Goal: Check status: Check status

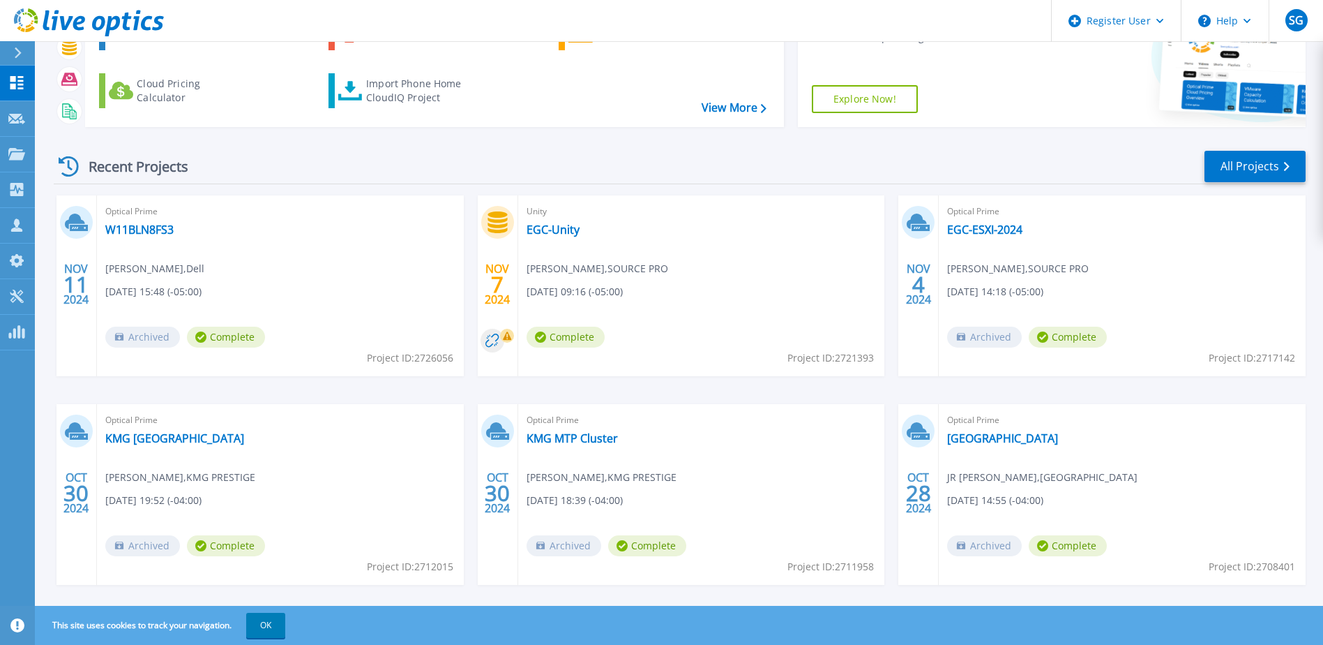
scroll to position [128, 0]
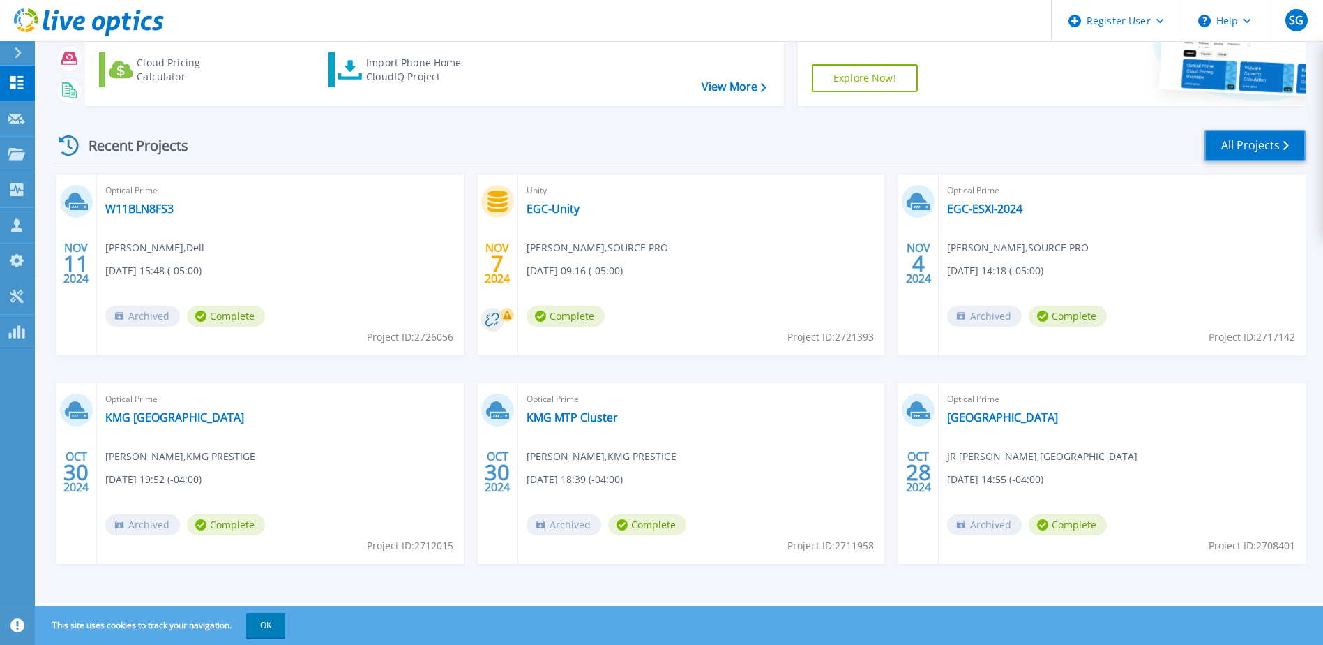
click at [1263, 154] on link "All Projects" at bounding box center [1255, 145] width 101 height 31
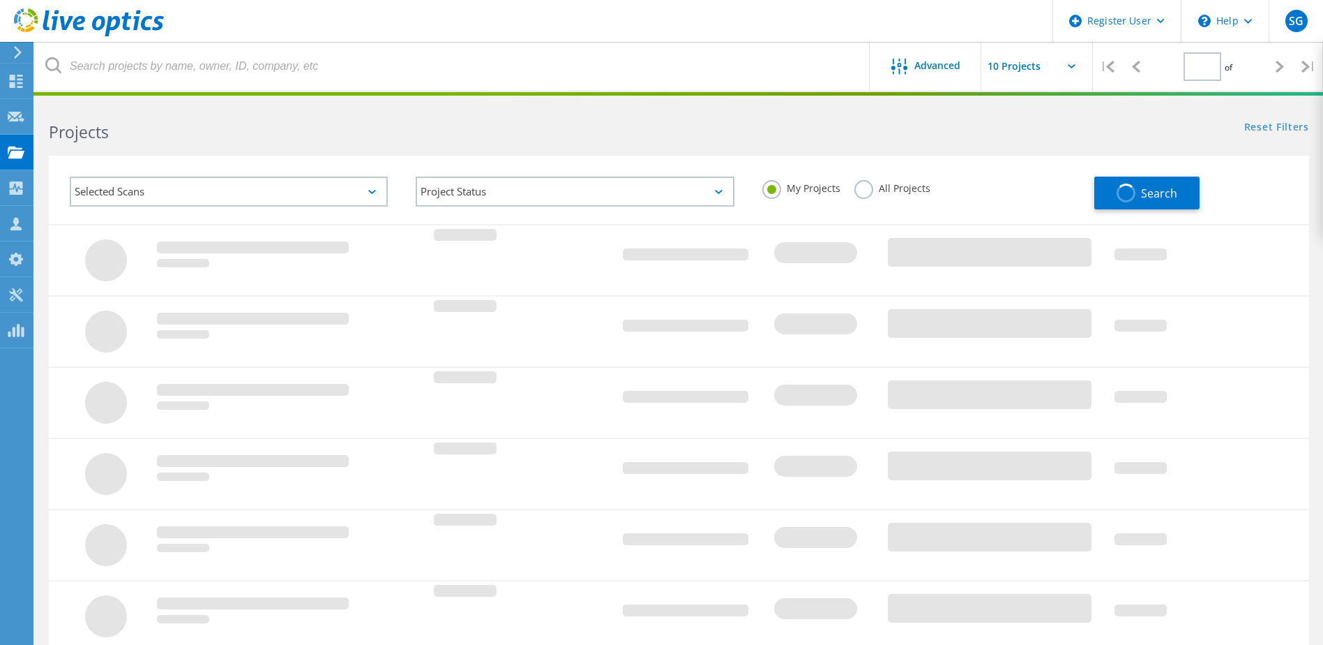
type input "1"
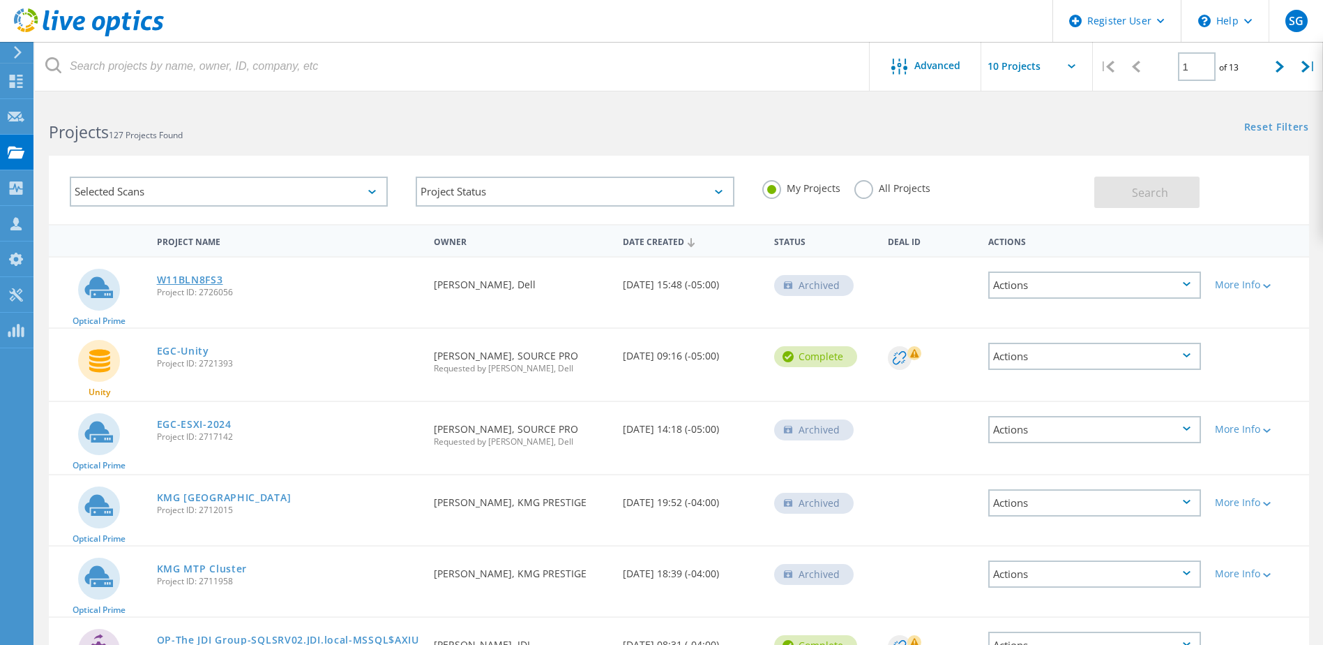
click at [206, 280] on link "W11BLN8FS3" at bounding box center [190, 280] width 66 height 10
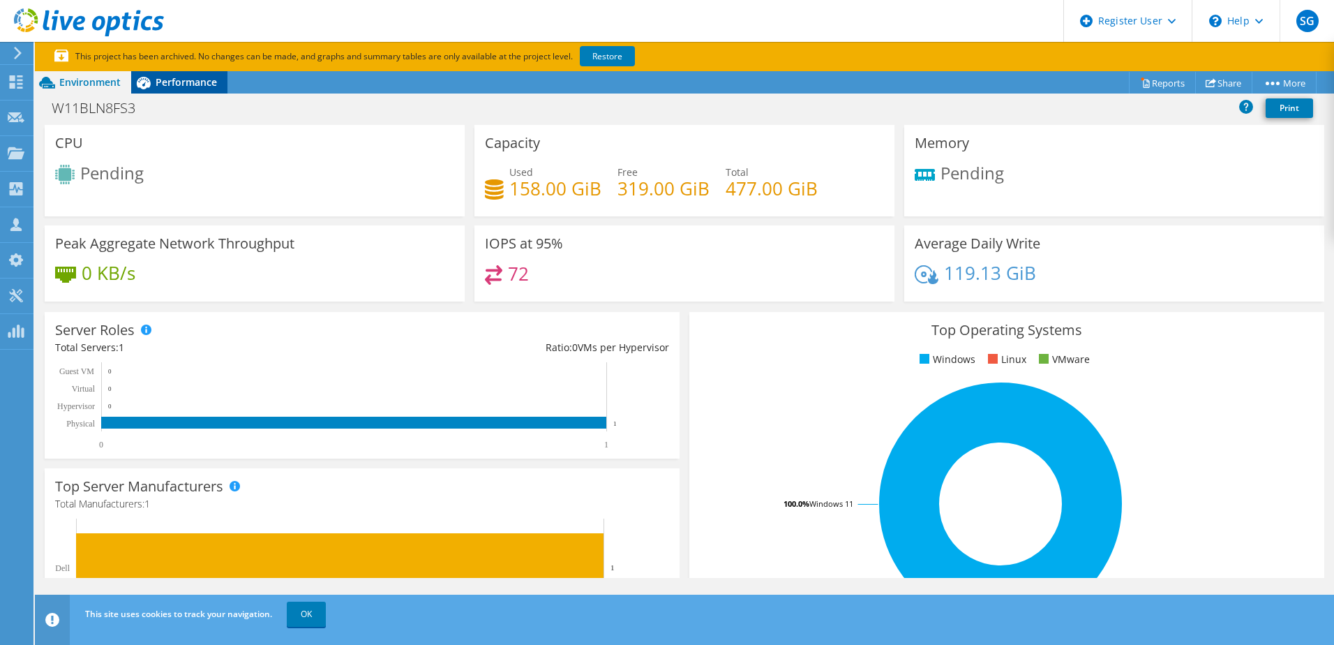
click at [140, 79] on icon at bounding box center [144, 83] width 14 height 13
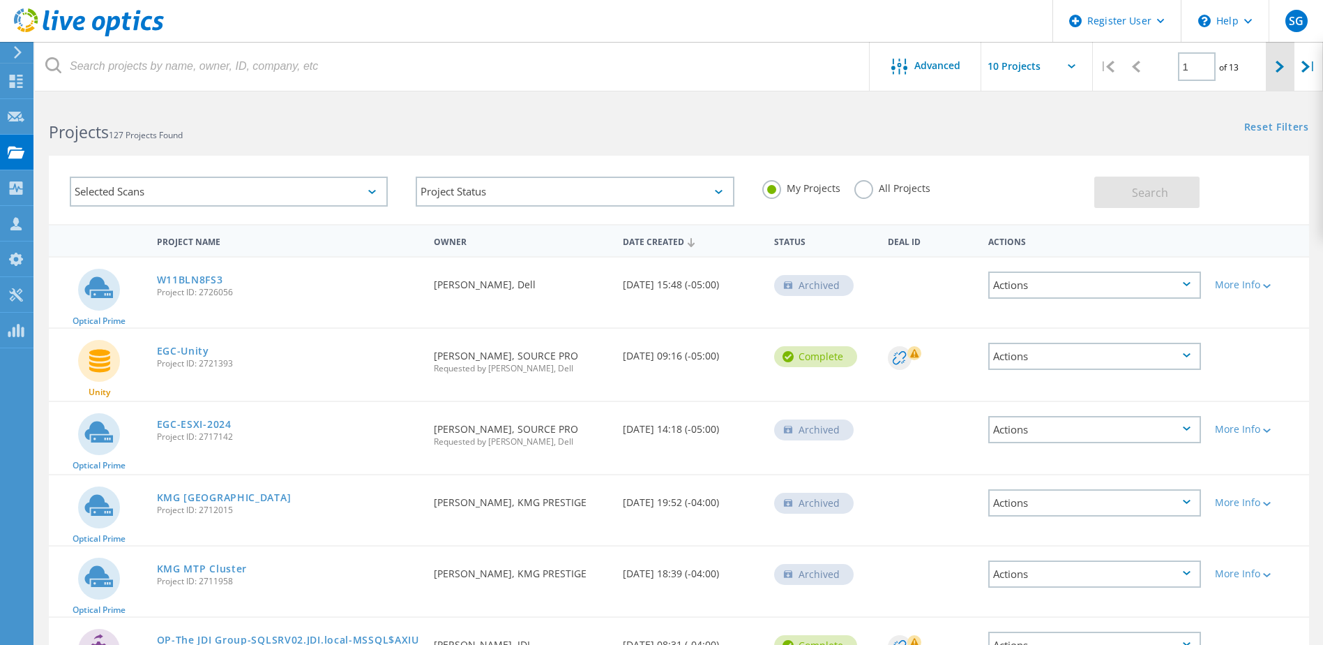
click at [1286, 68] on div at bounding box center [1280, 67] width 29 height 50
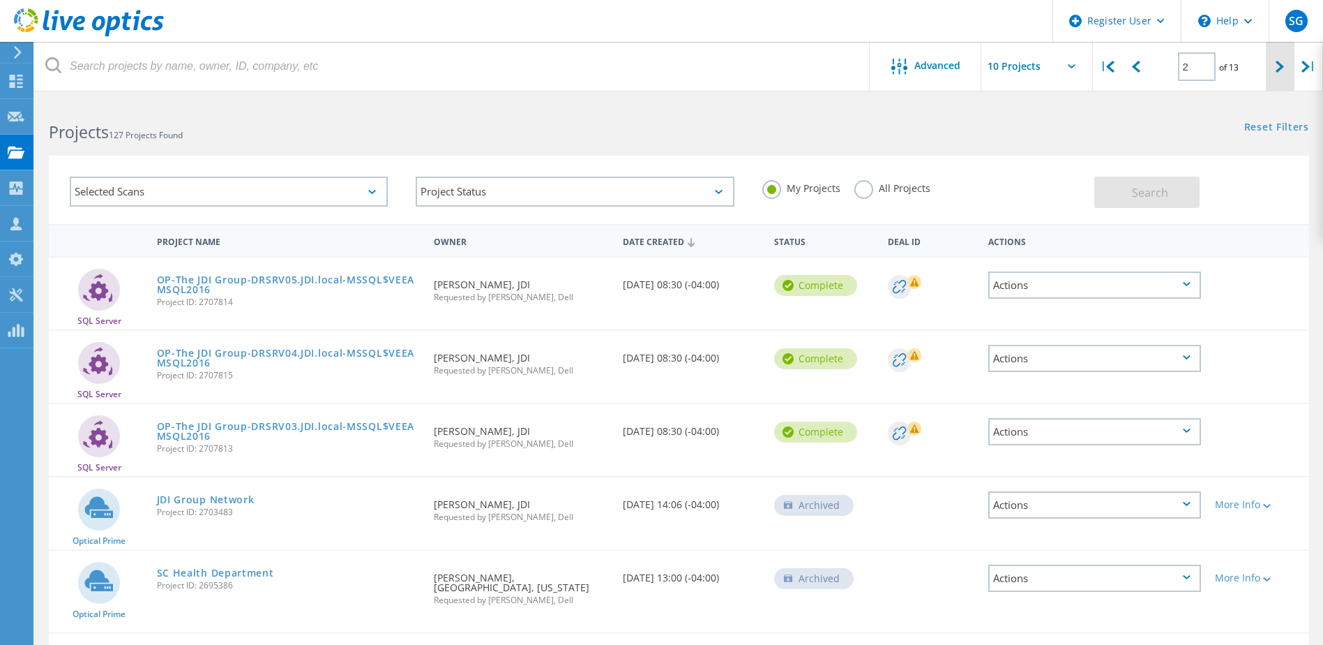
click at [1272, 66] on div at bounding box center [1280, 67] width 29 height 50
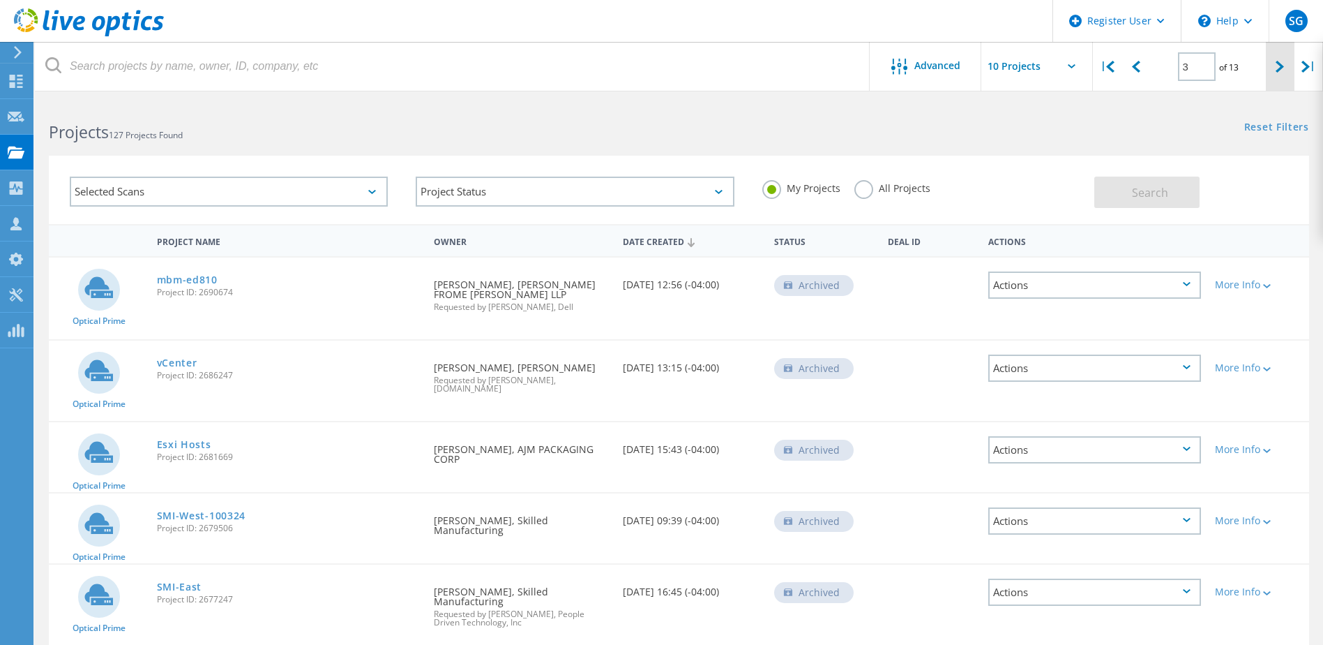
click at [1275, 67] on div at bounding box center [1280, 67] width 29 height 50
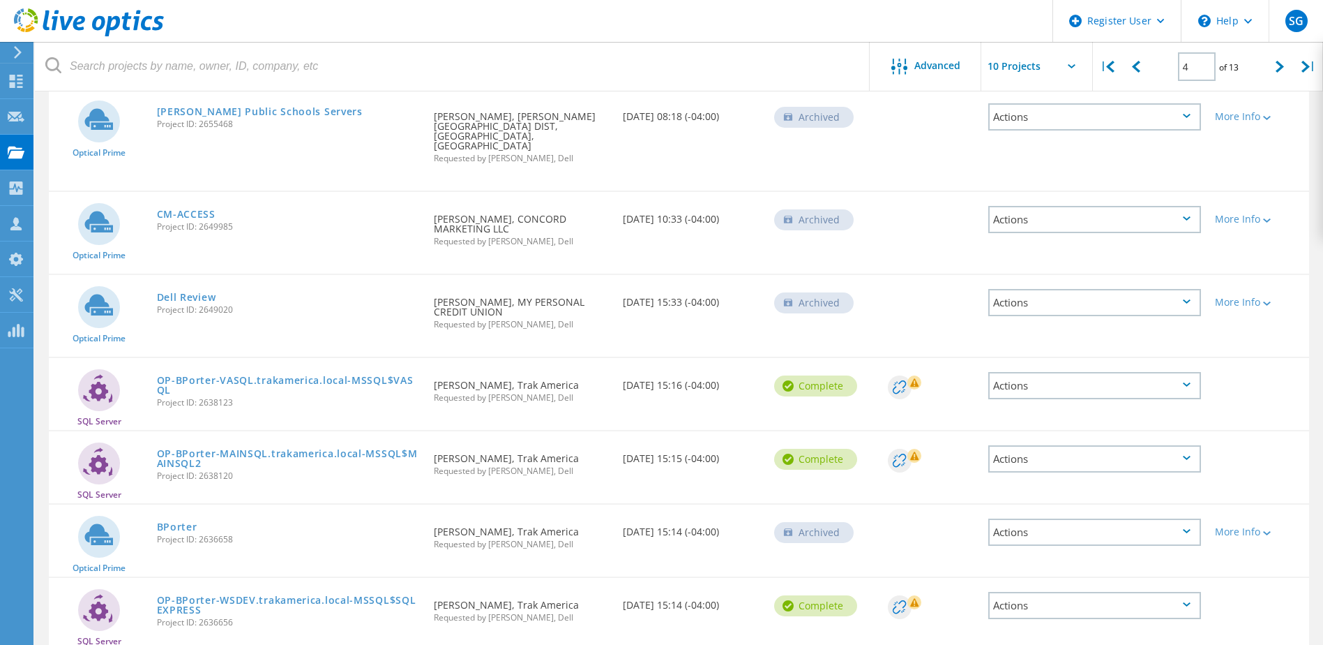
scroll to position [427, 0]
click at [1292, 75] on div at bounding box center [1280, 67] width 29 height 50
type input "5"
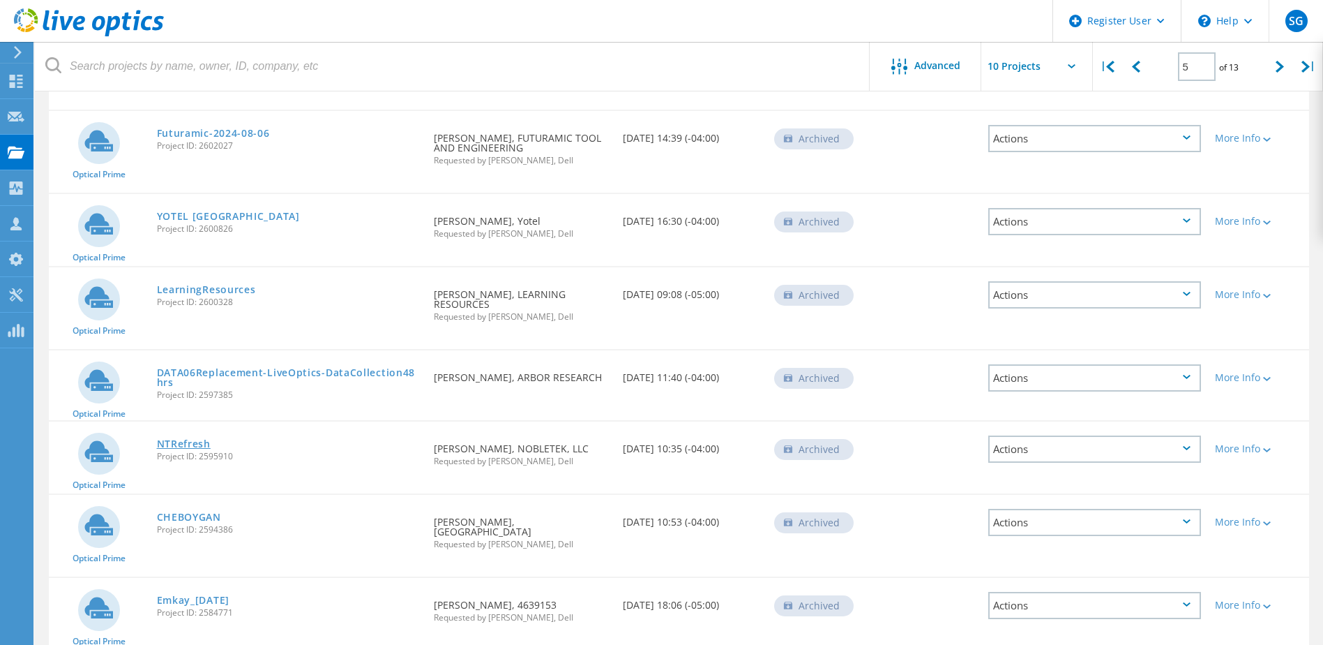
scroll to position [357, 0]
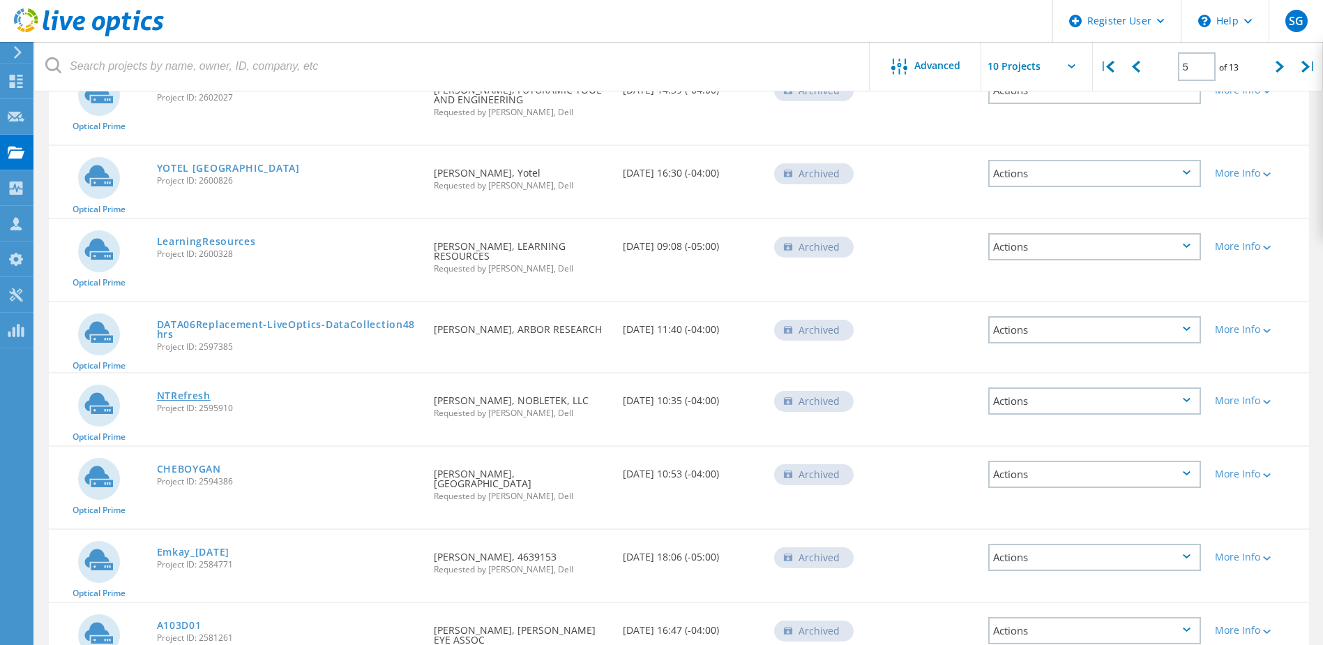
click at [179, 391] on link "NTRefresh" at bounding box center [184, 396] width 54 height 10
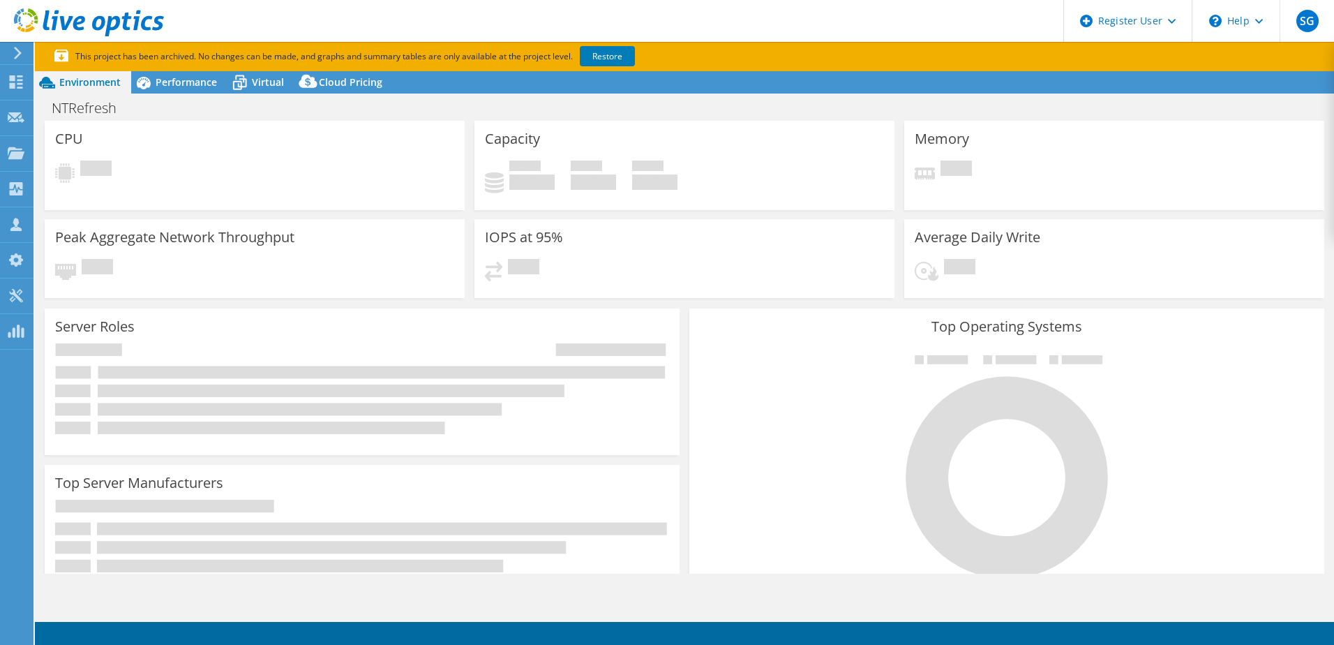
select select "USD"
select select "USEast"
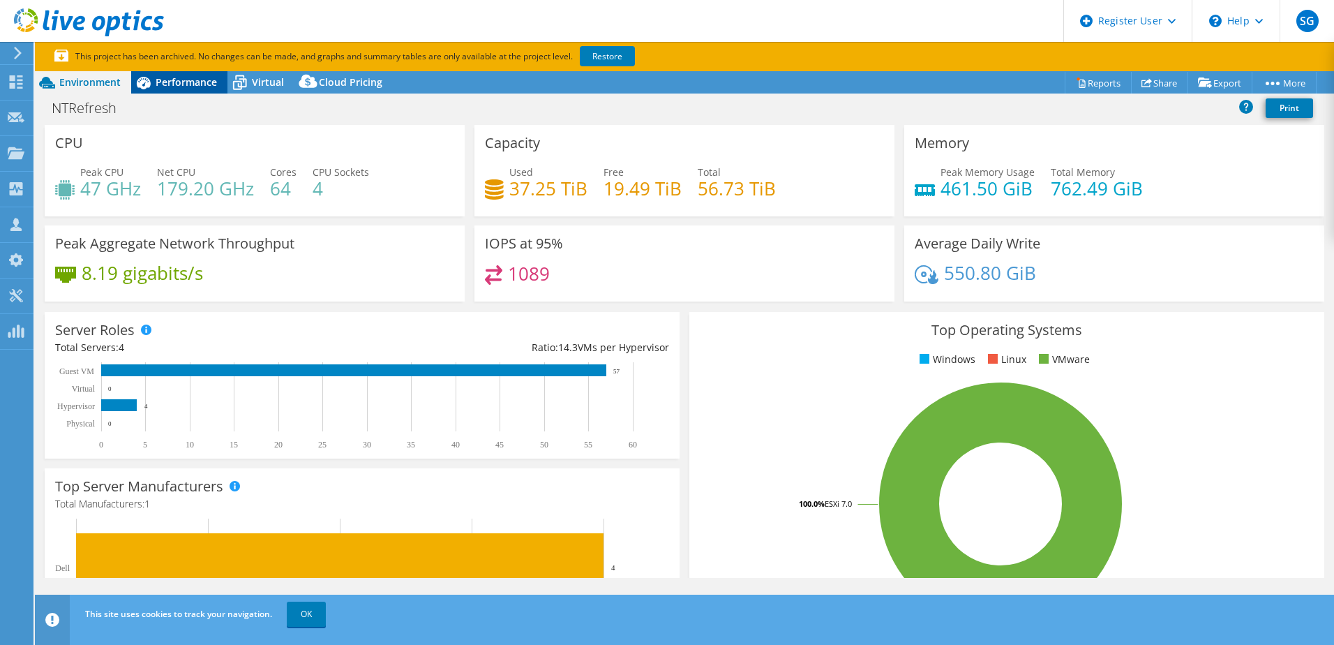
click at [185, 79] on span "Performance" at bounding box center [186, 81] width 61 height 13
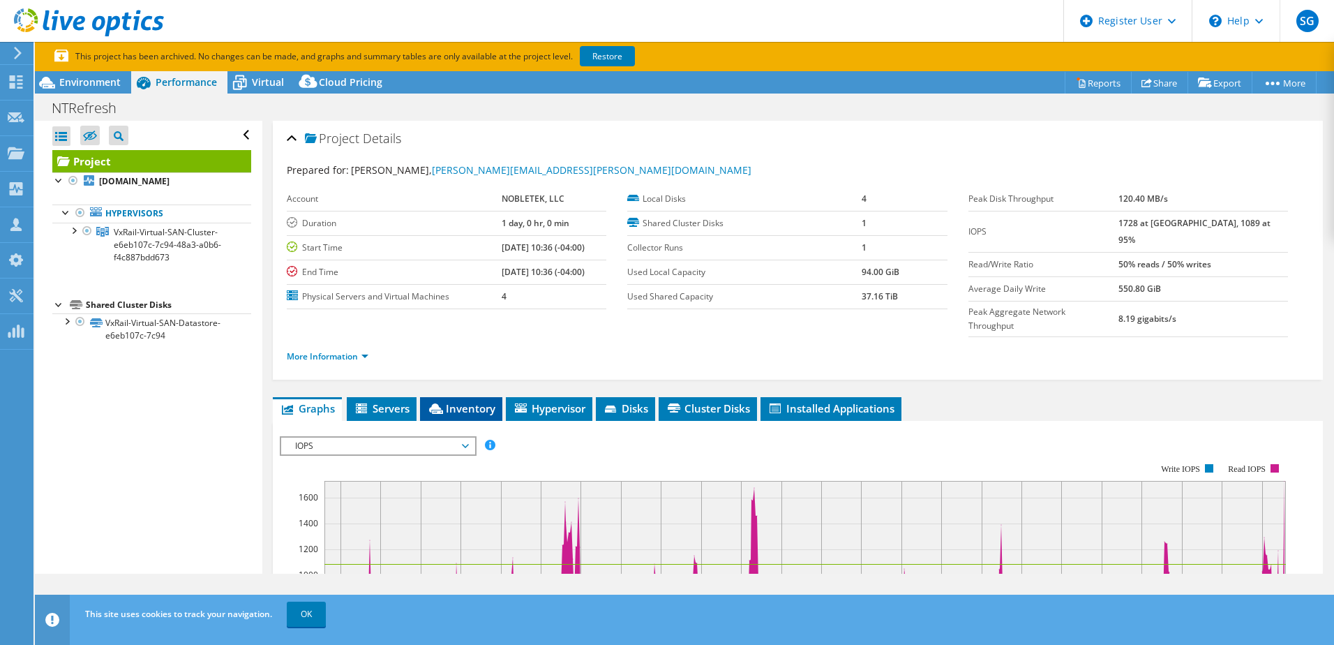
click at [455, 401] on span "Inventory" at bounding box center [461, 408] width 68 height 14
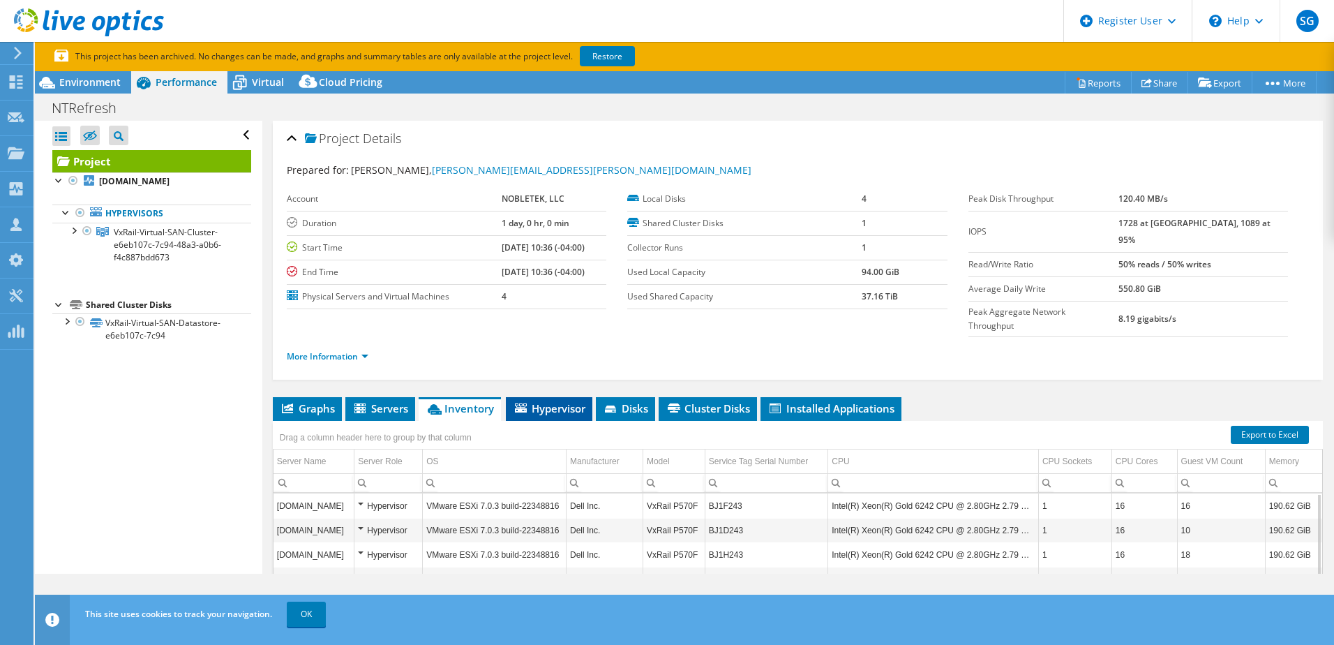
click at [555, 401] on span "Hypervisor" at bounding box center [549, 408] width 73 height 14
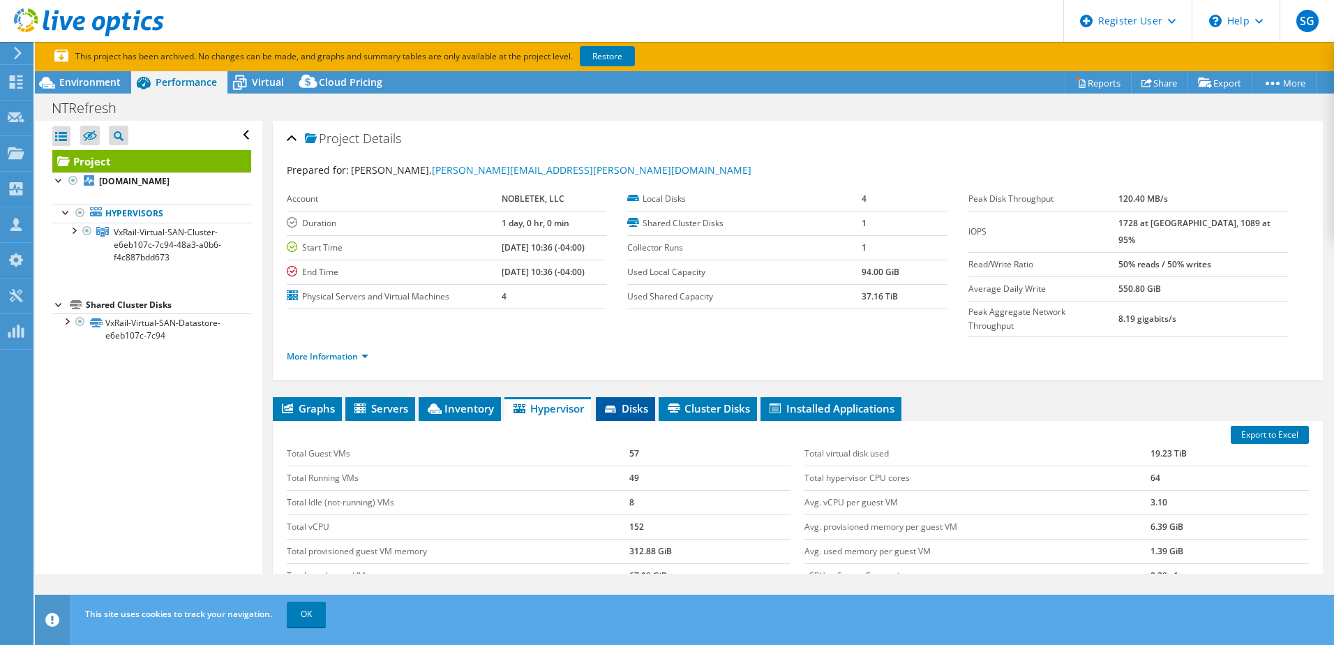
click at [625, 401] on span "Disks" at bounding box center [625, 408] width 45 height 14
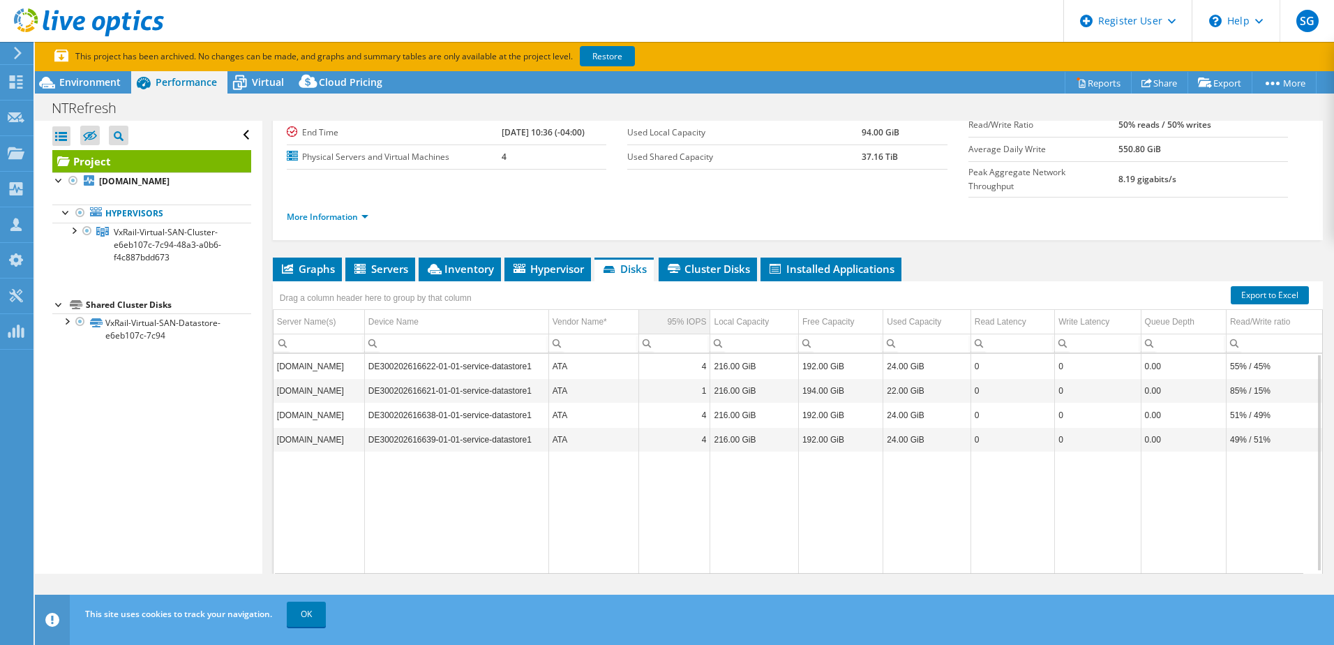
scroll to position [70, 0]
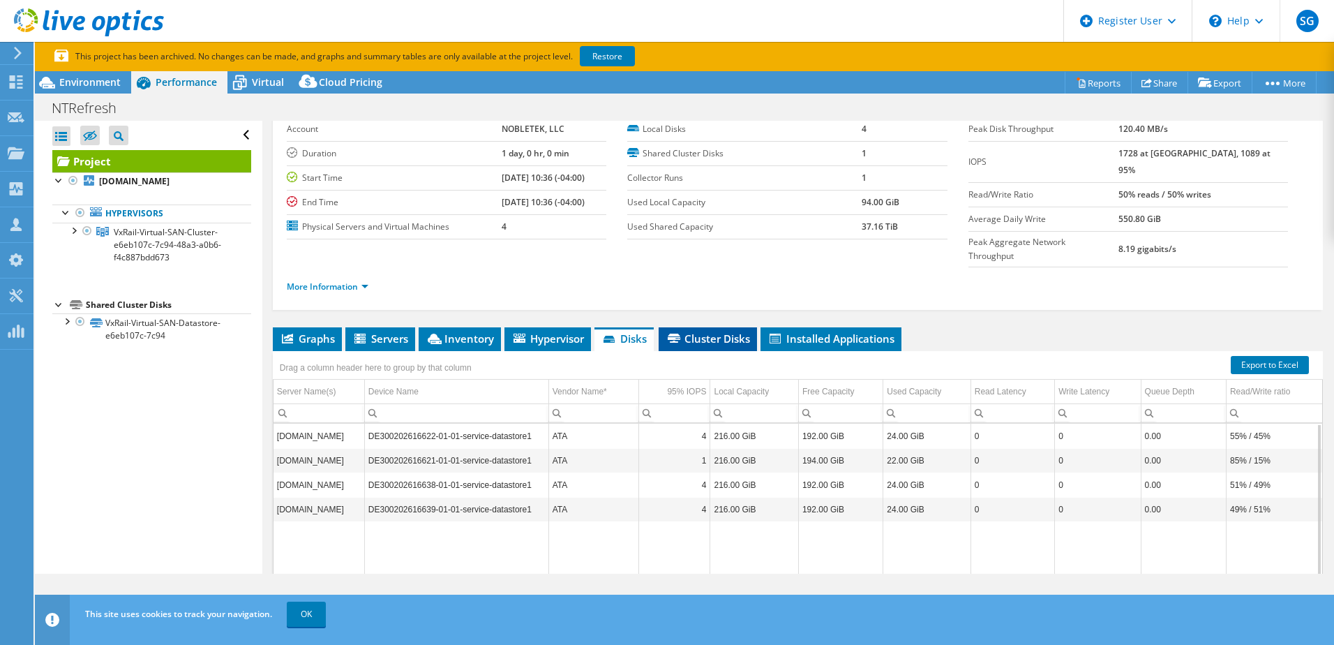
click at [705, 331] on span "Cluster Disks" at bounding box center [707, 338] width 84 height 14
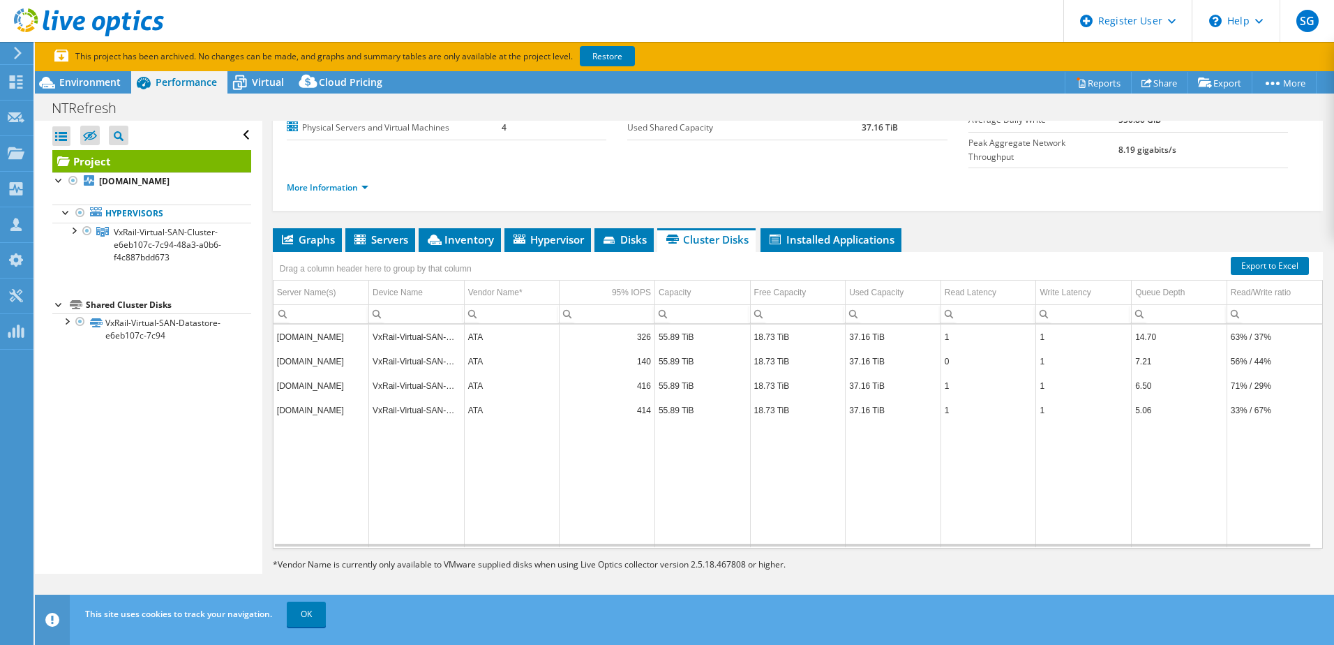
scroll to position [0, 0]
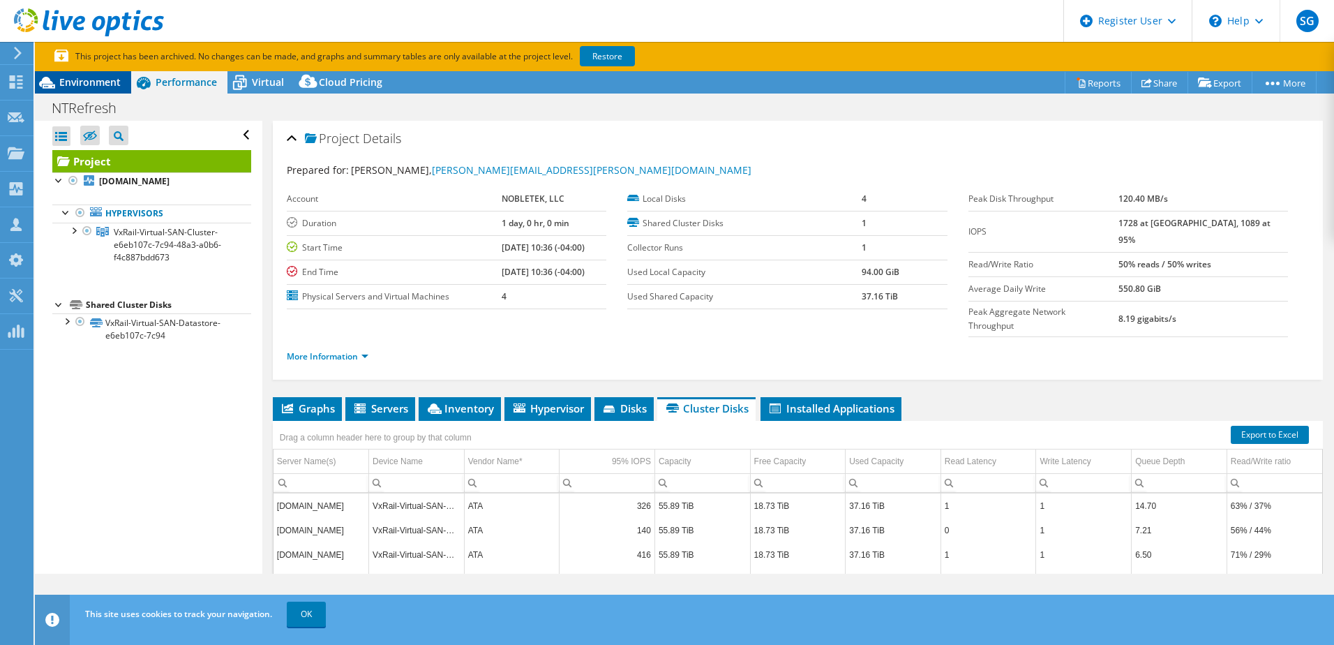
click at [63, 81] on span "Environment" at bounding box center [89, 81] width 61 height 13
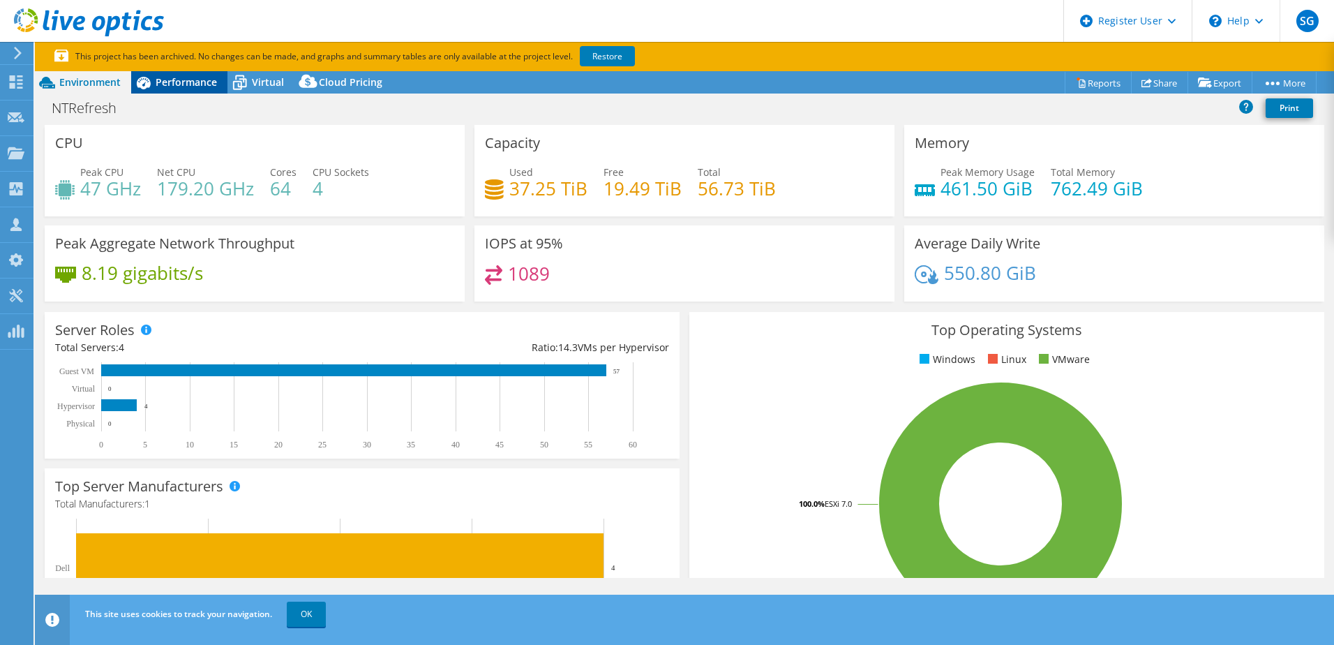
click at [184, 82] on span "Performance" at bounding box center [186, 81] width 61 height 13
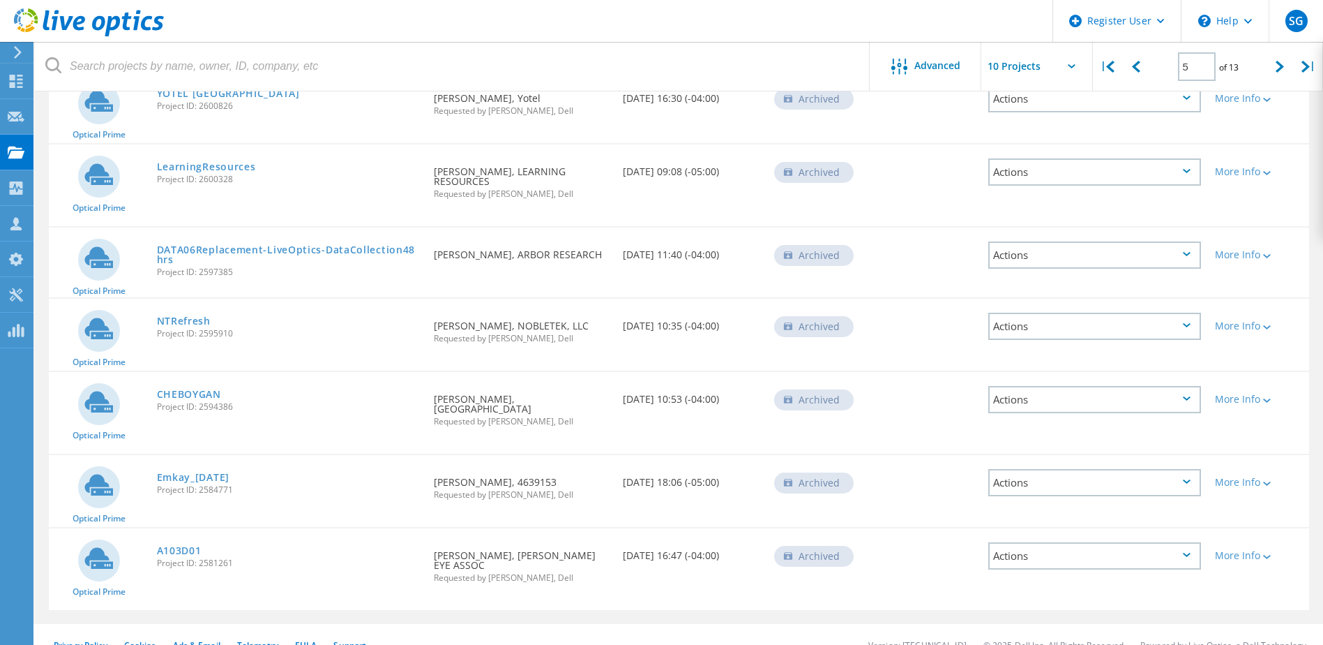
scroll to position [433, 0]
click at [1277, 68] on icon at bounding box center [1280, 67] width 8 height 12
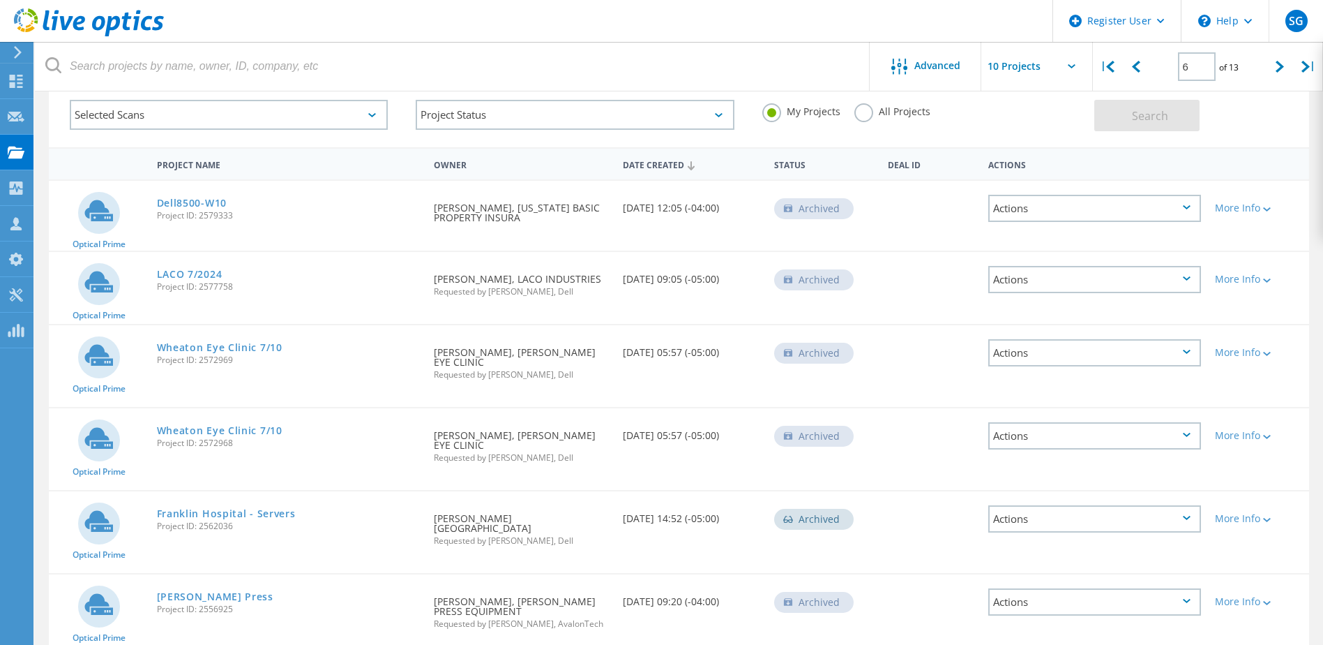
scroll to position [0, 0]
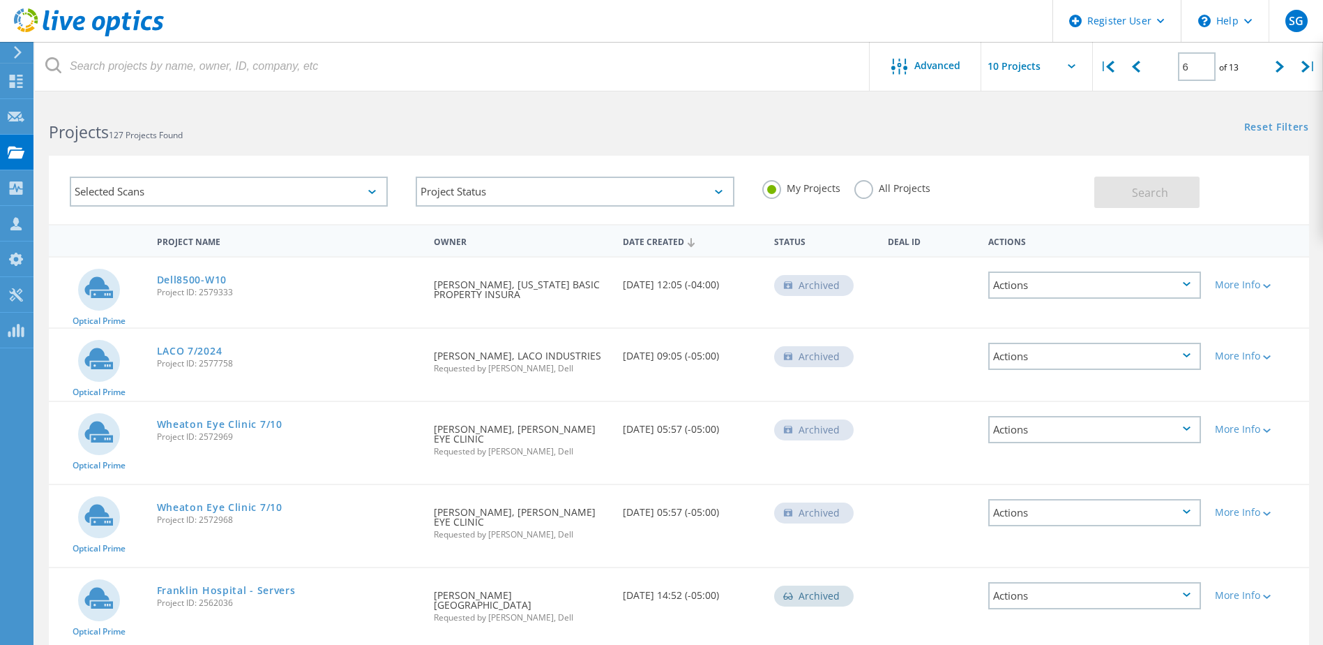
click at [1151, 68] on div "6 of 13" at bounding box center [1208, 61] width 115 height 39
click at [1136, 69] on icon at bounding box center [1136, 67] width 8 height 12
type input "5"
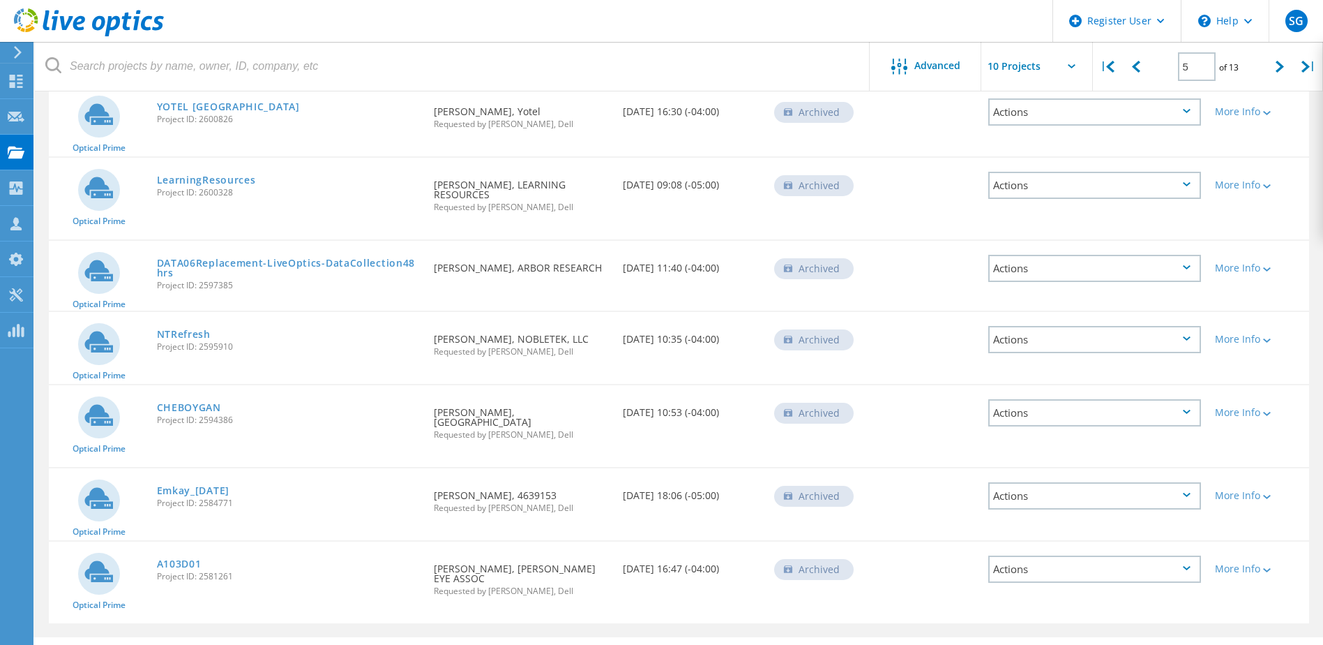
scroll to position [433, 0]
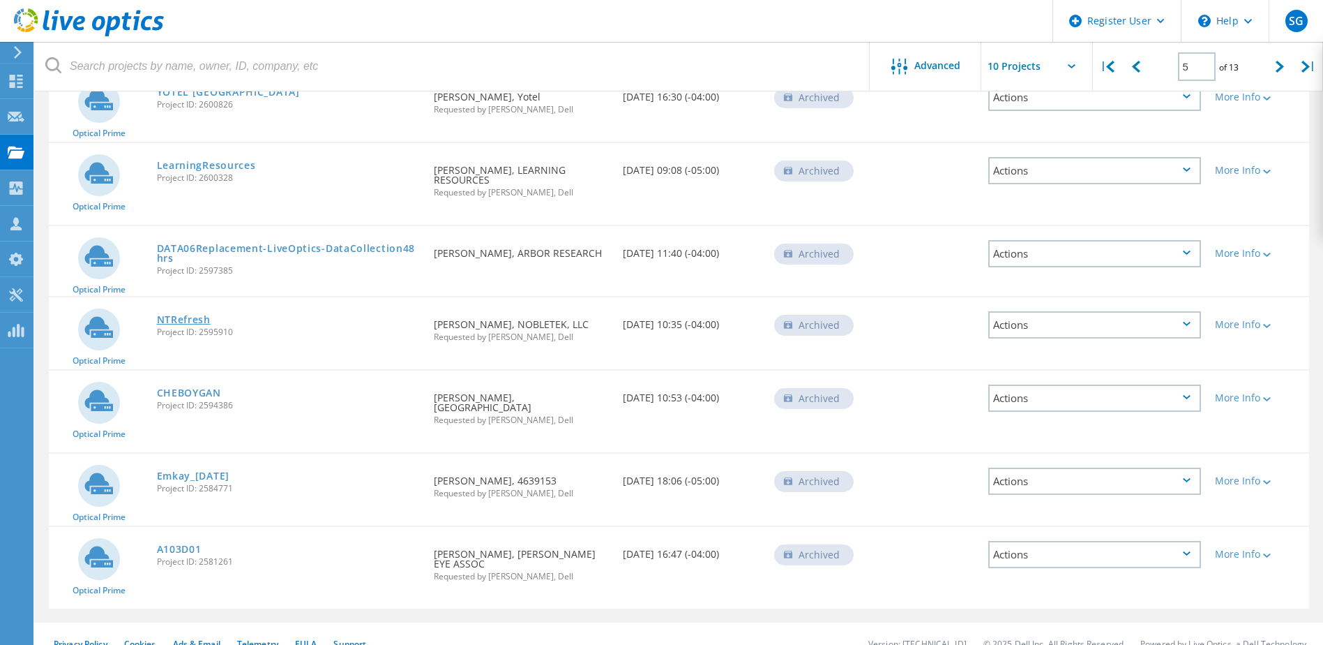
click at [200, 315] on link "NTRefresh" at bounding box center [184, 320] width 54 height 10
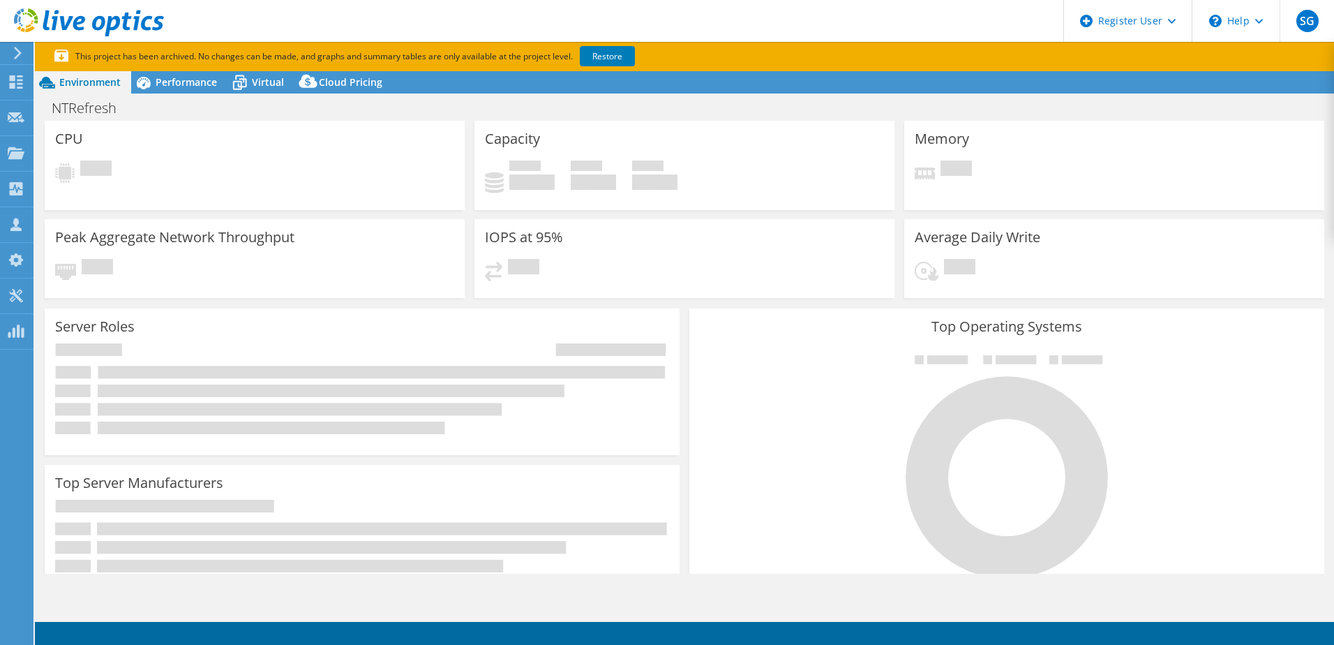
select select "USEast"
select select "USD"
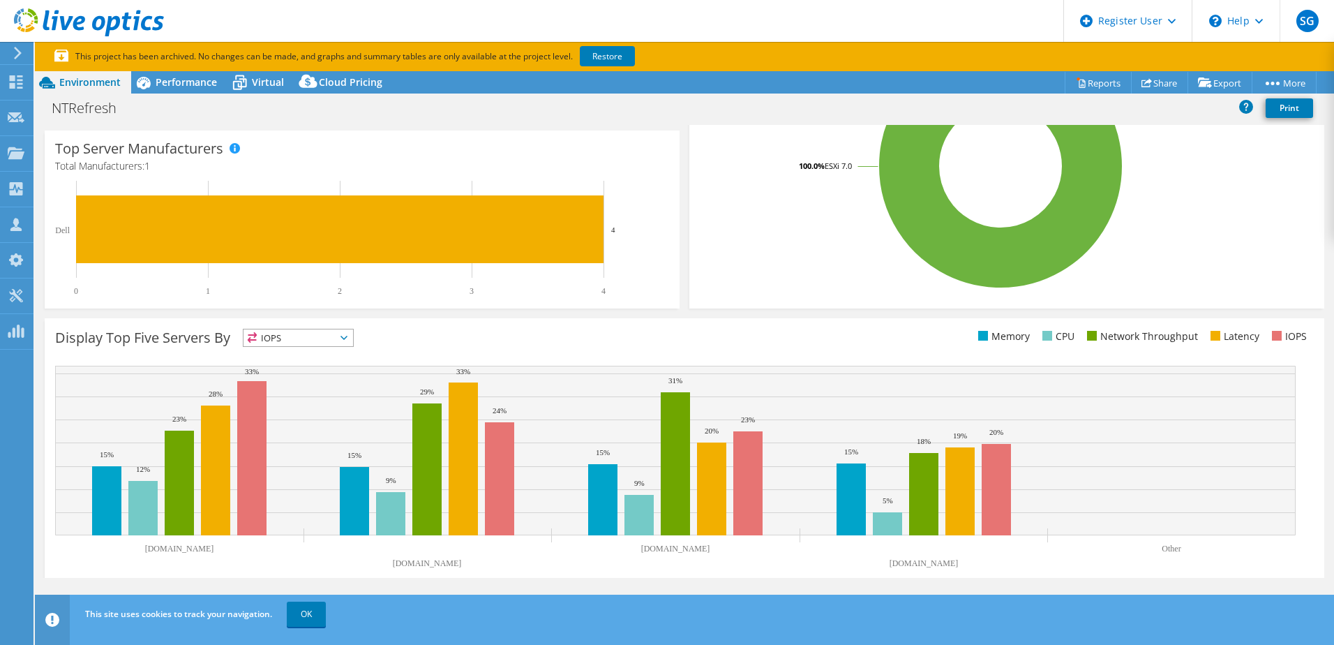
scroll to position [360, 0]
